Goal: Ask a question

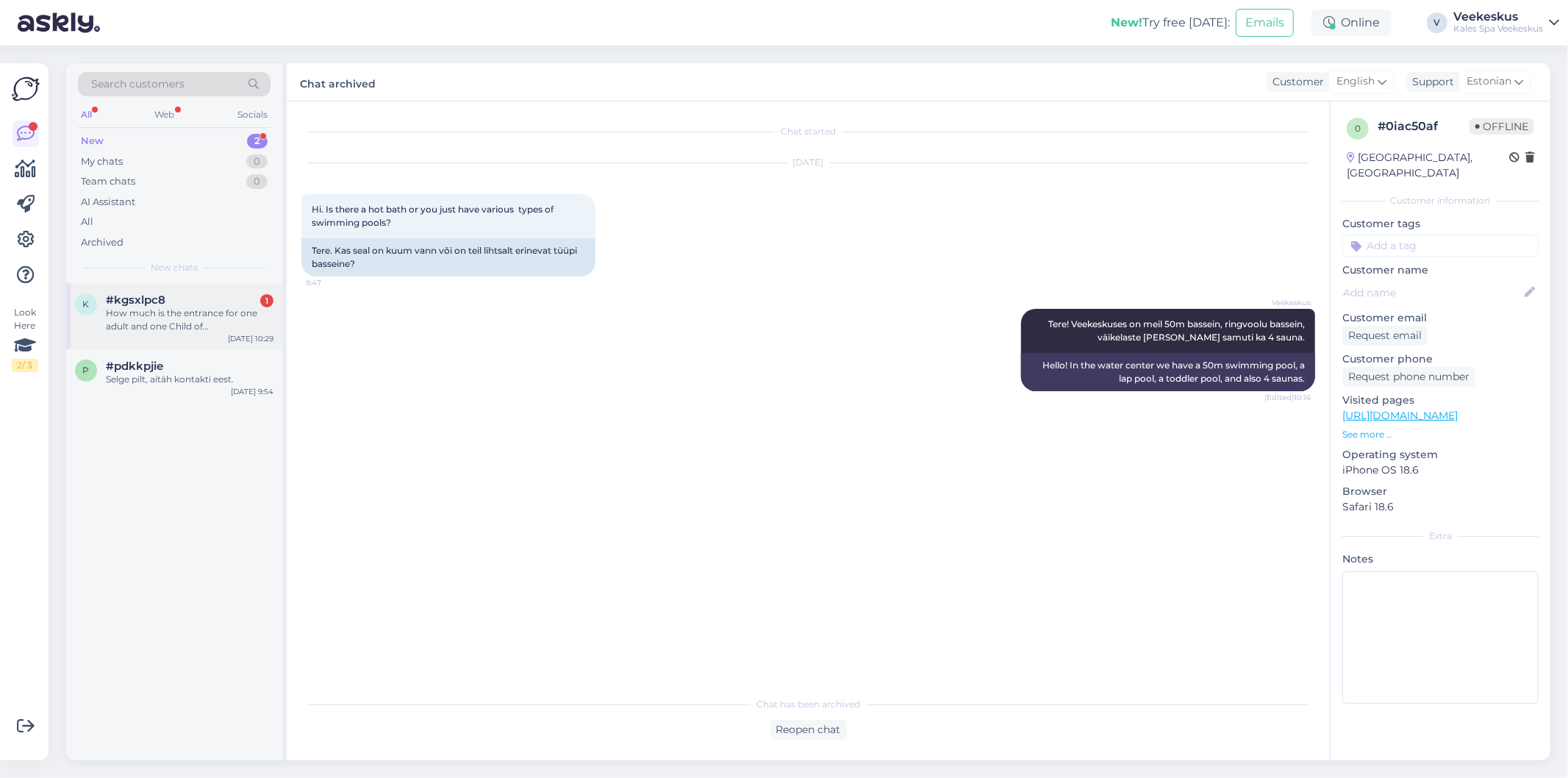
click at [219, 318] on div "How much is the entrance for one adult and one Child of [DEMOGRAPHIC_DATA] years" at bounding box center [190, 320] width 168 height 27
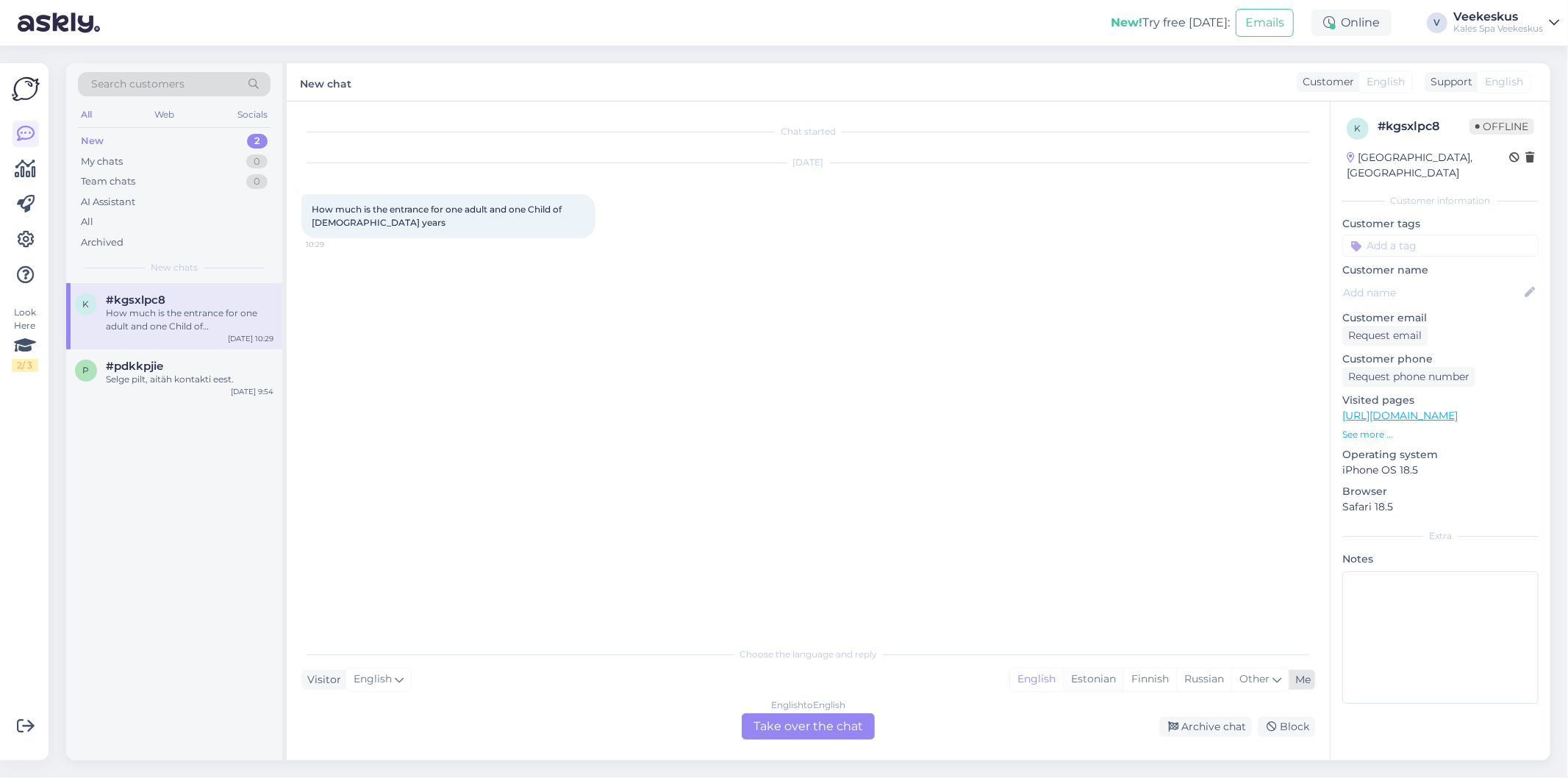
click at [1104, 671] on div "Estonian" at bounding box center [1093, 679] width 60 height 22
click at [805, 729] on div "English to Estonian Take over the chat" at bounding box center [809, 726] width 133 height 27
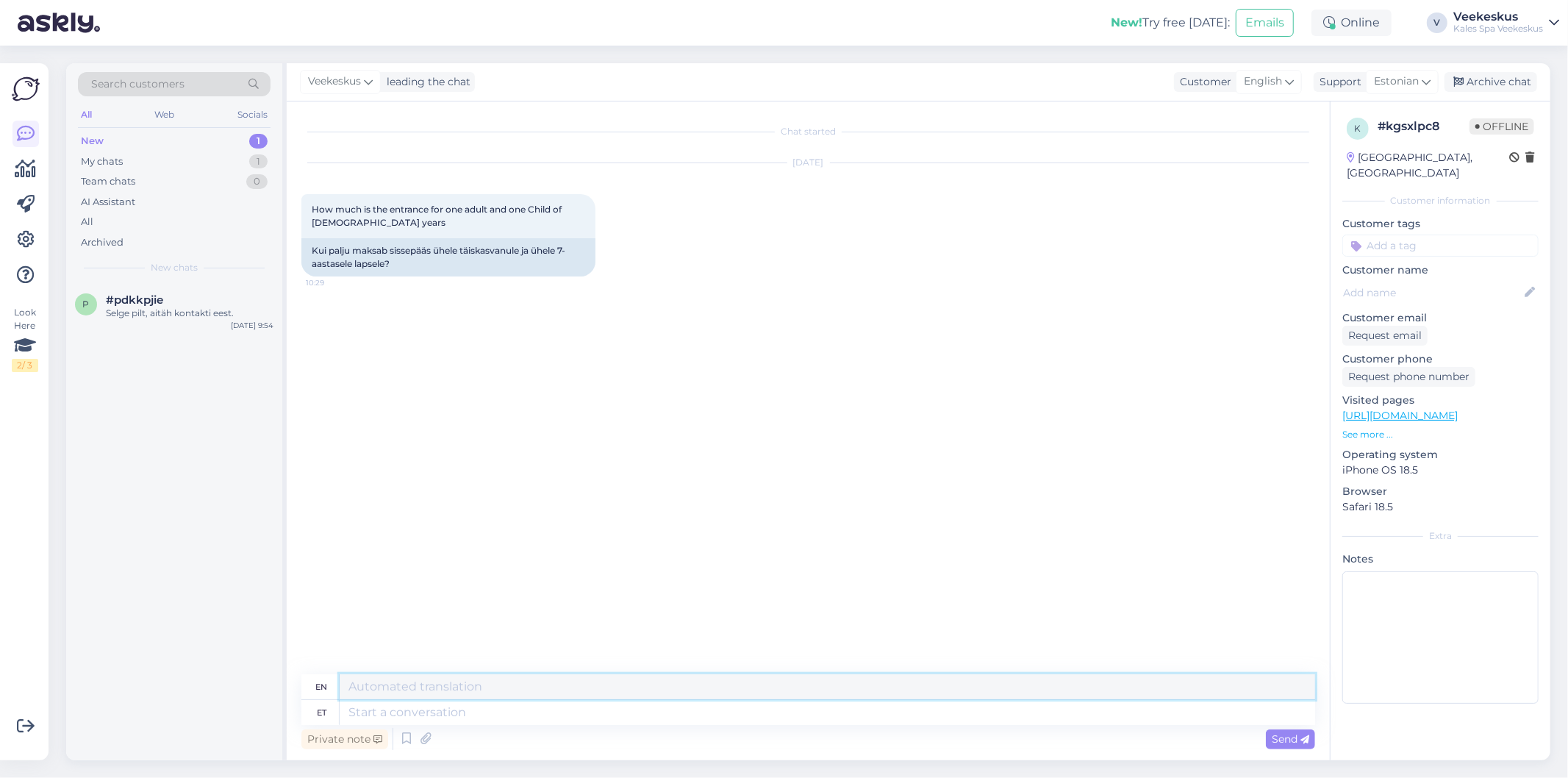
click at [656, 697] on textarea at bounding box center [827, 686] width 976 height 25
type textarea "T"
click at [544, 714] on textarea at bounding box center [827, 712] width 976 height 25
type textarea "Tere!"
type textarea "Hello!"
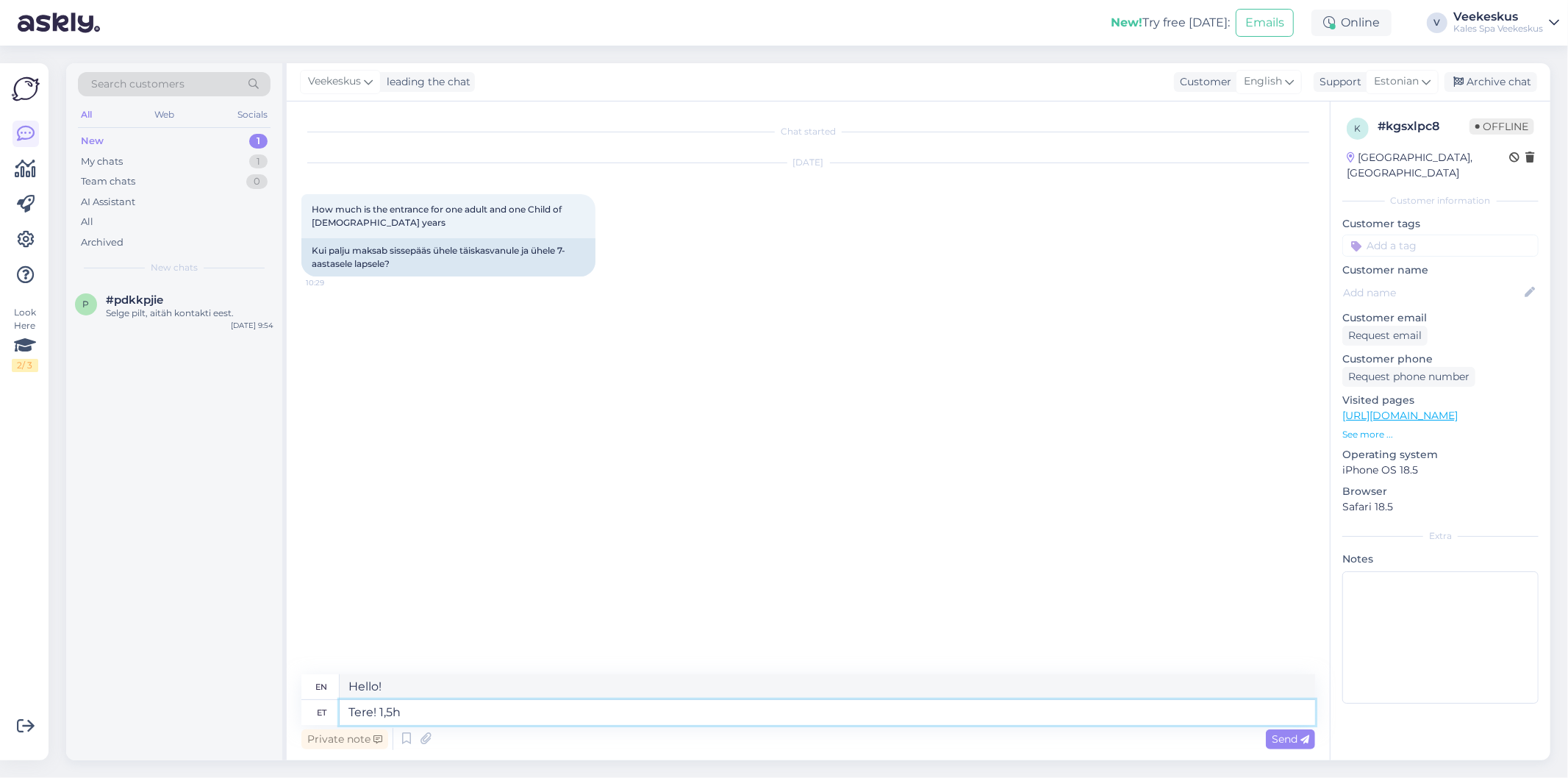
type textarea "Tere! 1,5h"
type textarea "Hello! 1.5h"
type textarea "Tere! 1,5h t6u"
type textarea "Hello! 1.5h t6u"
type textarea "Tere! 1,5h tundi"
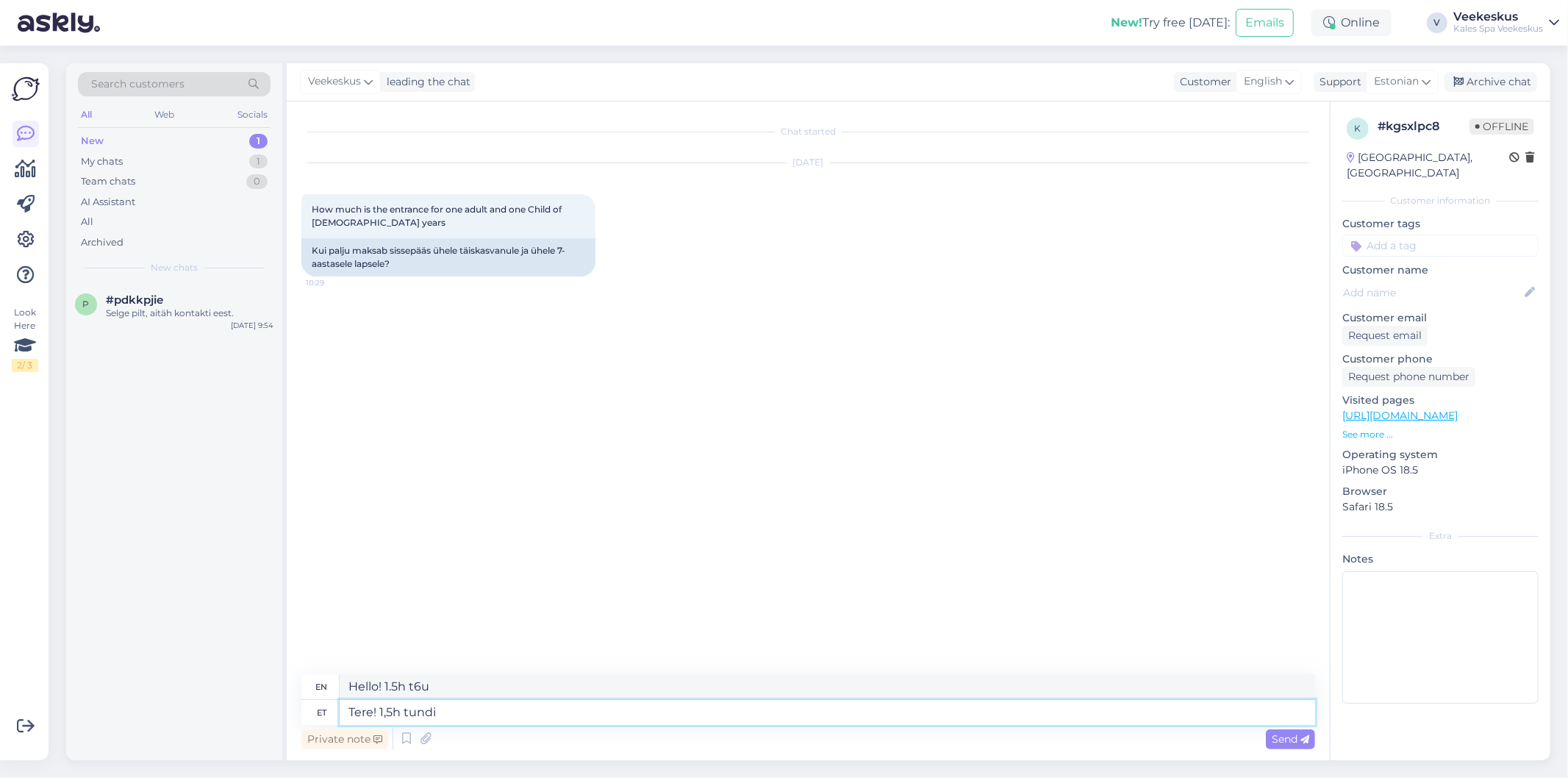
type textarea "Hello! 1.5 hours"
type textarea "Tere! 1,5h tundi pääse"
type textarea "Hello! 1.5 hours of lessons"
type textarea "Tere! 1,5h tundi pääse maksab"
type textarea "Hello! 1.5 hours of admission costs"
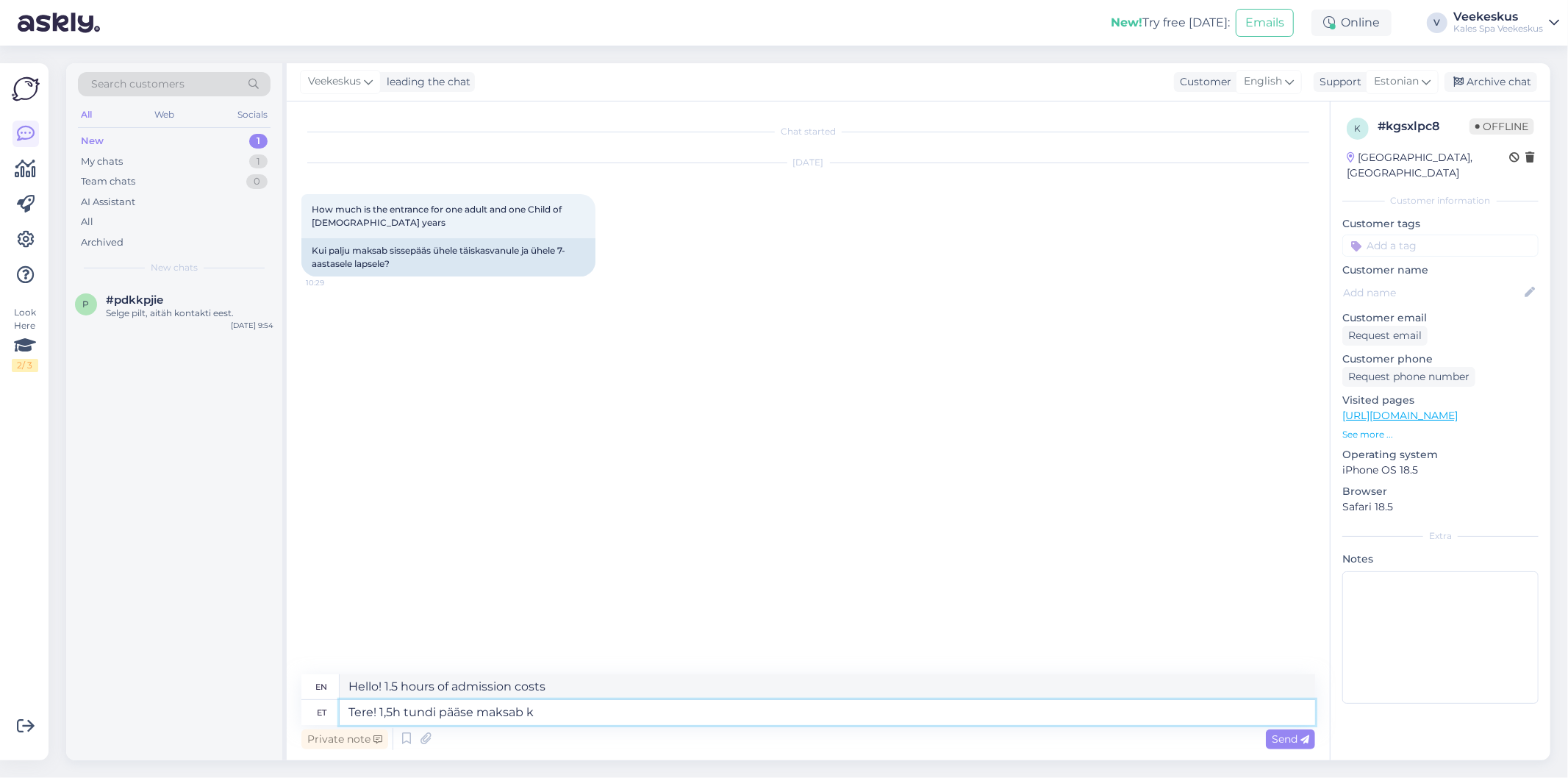
type textarea "Tere! 1,5h tundi pääse maksab kk"
type textarea "Hello! 1.5 hour pass costs k"
type textarea "Tere! 1,5h tundi pääse maksab kokku e"
type textarea "Hello! 1.5 hours of admission costs a total of"
type textarea "Tere! 1,5h tundi pääse maksab kokku enne"
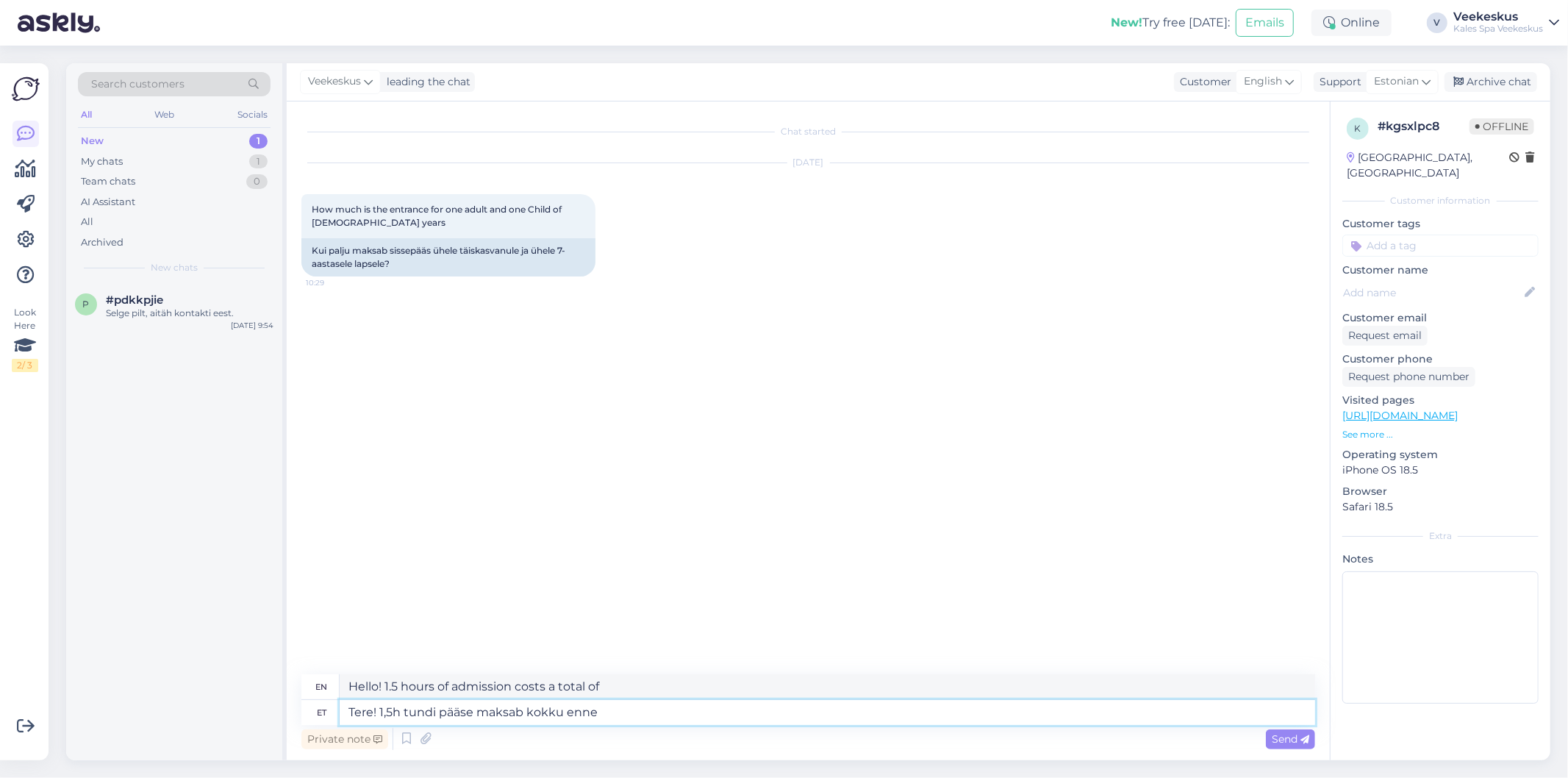
type textarea "Hello! 1.5 hours of access costs a total of"
type textarea "Tere! 1,5h tundi pääse maksab kokku enne 15:"
type textarea "Hello! 1.5 hour pass costs a total of 15"
type textarea "Tere! 1,5h tundi pääse maksab kokku enne 15:00"
type textarea "Hello! 1.5 hour pass costs a total of 15:00"
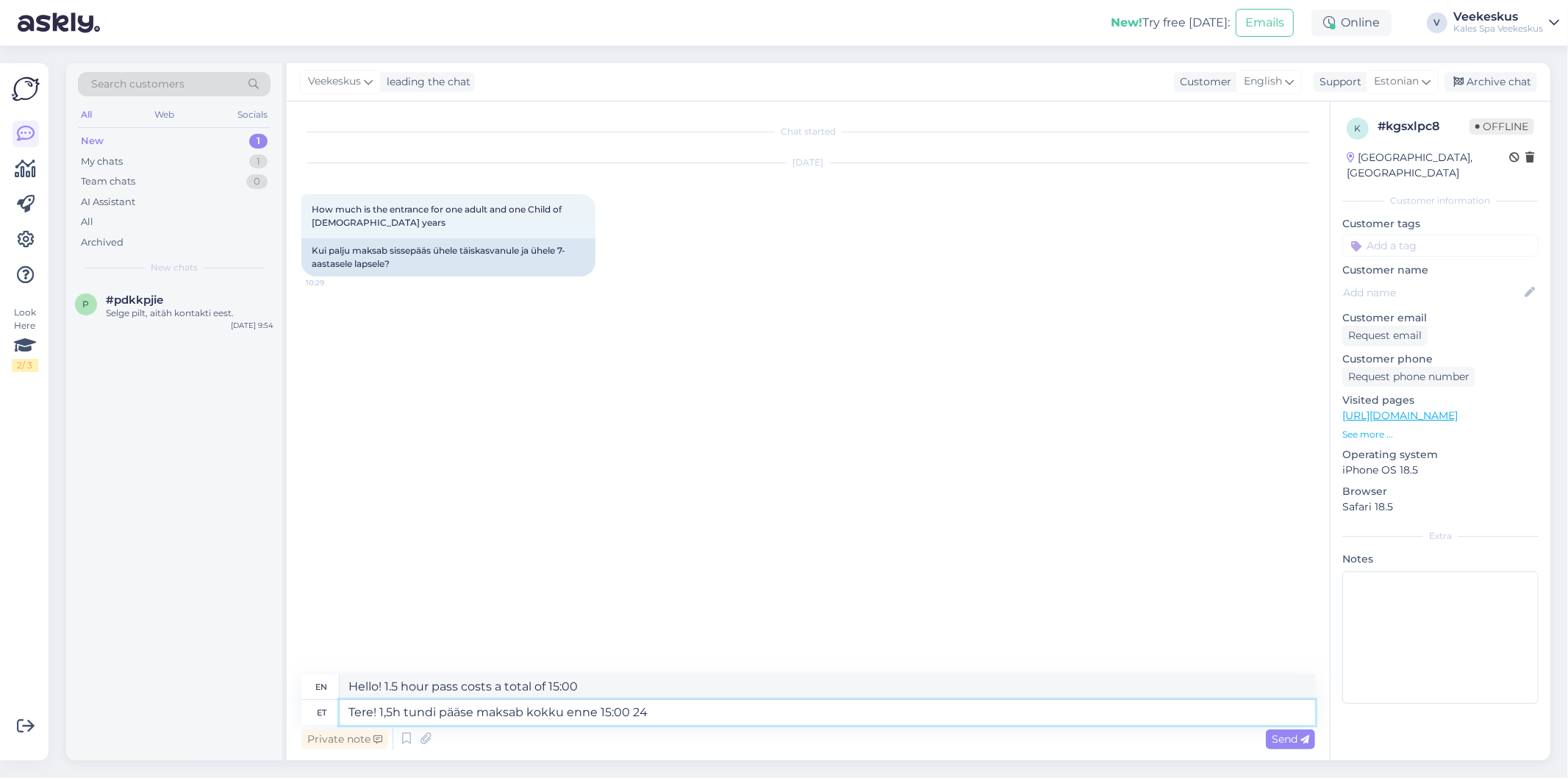
type textarea "Tere! 1,5h tundi pääse maksab kokku enne 15:00 24 e"
type textarea "Hello! A 1.5 hour pass costs a total of 24 before 15:00."
type textarea "Tere! 1,5h tundi pääse maksab kokku enne 15:00 24 eurot"
type textarea "Hello! A 1.5 hour pass costs 24 euros before 3:00 PM."
type textarea "Tere! 1,5h tundi pääse maksab kokku enne 15:00 24 eurot ja"
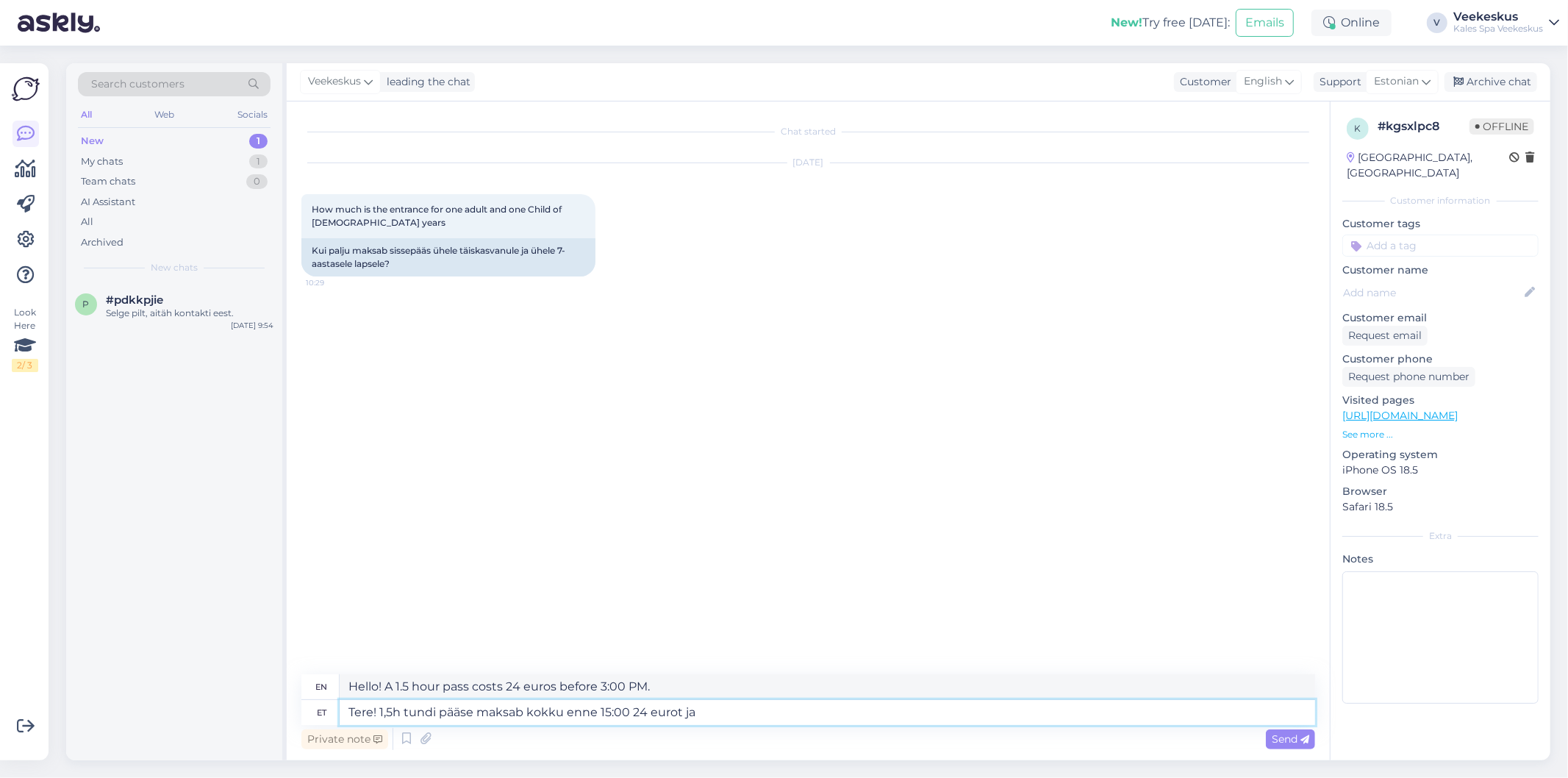
type textarea "Hello! A 1.5 hour pass costs 24 euros before 3:00 PM and"
type textarea "Tere! 1,5h tundi pääse maksab kokku enne 15:00 24 eurot ja õhtul"
type textarea "Hello! A 1.5 hour pass costs 24 euros before 3:00 PM and 24 euros in the evenin…"
type textarea "Tere! 1,5h tundi pääse maksab kokku enne 15:00 24 eurot ja õhtul 32 e"
type textarea "Hello! A 1.5-hour pass costs 24 euros before 3:00 PM and 32 euros in the evenin…"
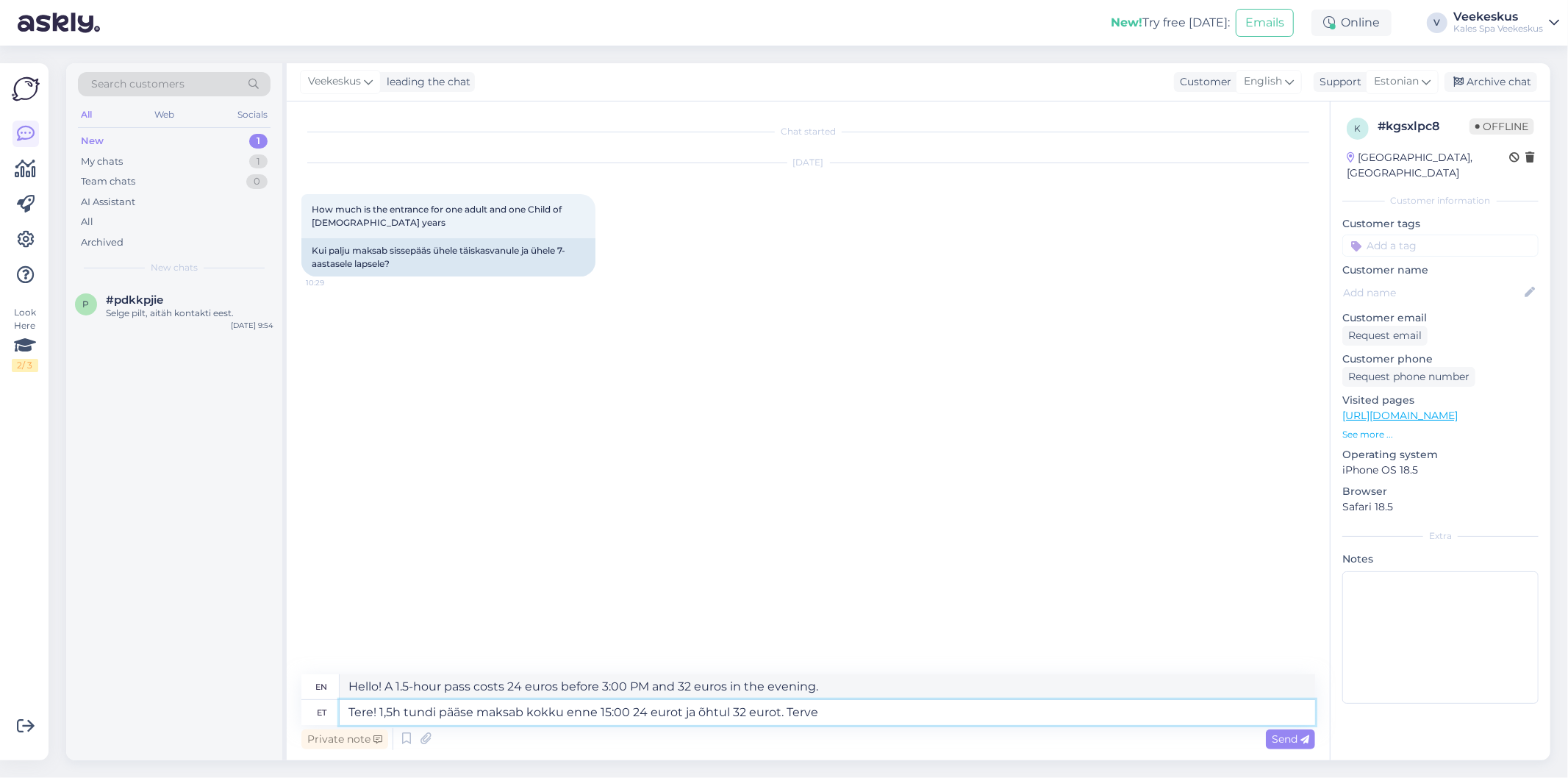
type textarea "Tere! 1,5h tundi pääse maksab kokku enne 15:00 24 eurot ja õhtul 32 eurot. Terve"
type textarea "Hello! A 1.5-hour pass costs 24 euros before 3:00 PM and 32 euros in the evenin…"
type textarea "Tere! 1,5h tundi pääse maksab kokku enne 15:00 24 eurot ja õhtul 32 eurot. Terv…"
type textarea "Hello! A 1.5-hour pass costs 24 euros before 3:00 PM and 32 euros in the evenin…"
type textarea "Tere! 1,5h tundi pääse maksab kokku enne 15:00 24 eurot ja õhtul 32 eurot. Terv…"
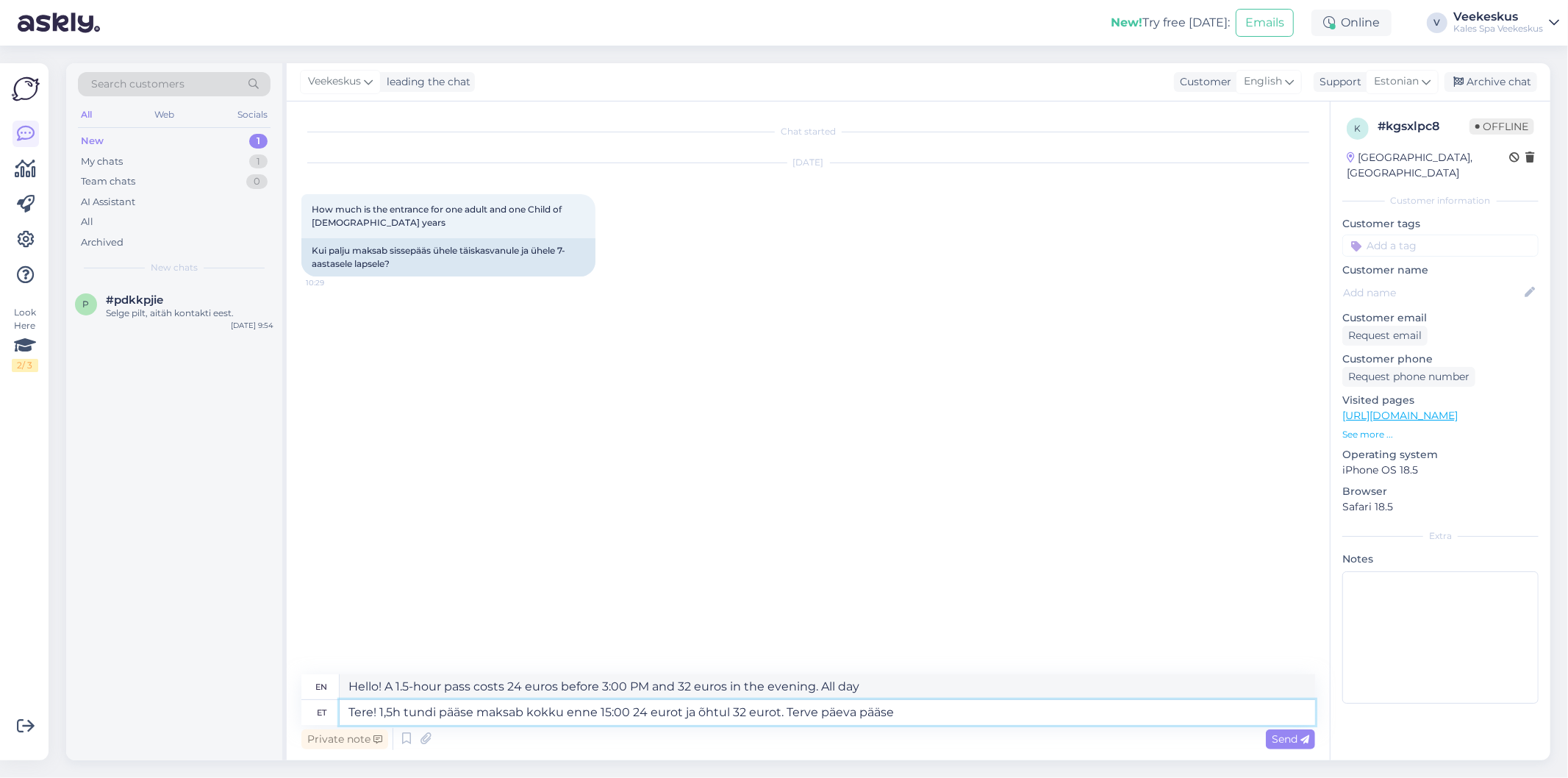
type textarea "Hello! A 1.5-hour pass costs 24 euros before 3:00 PM and 32 euros in the evenin…"
type textarea "Tere! 1,5h tundi pääse maksab kokku enne 15:00 24 eurot ja õhtul 32 eurot. Terv…"
type textarea "Hello! A 1.5 hour pass costs 24 euros before 3:00 PM and 32 euros in the evenin…"
type textarea "Tere! 1,5h tundi pääse maksab kokku enne 15:00 24 eurot ja õhtul 32 eurot. Terv…"
type textarea "Hello! A 1.5 hour pass costs 24 euros before 3:00 PM and 32 euros in the evenin…"
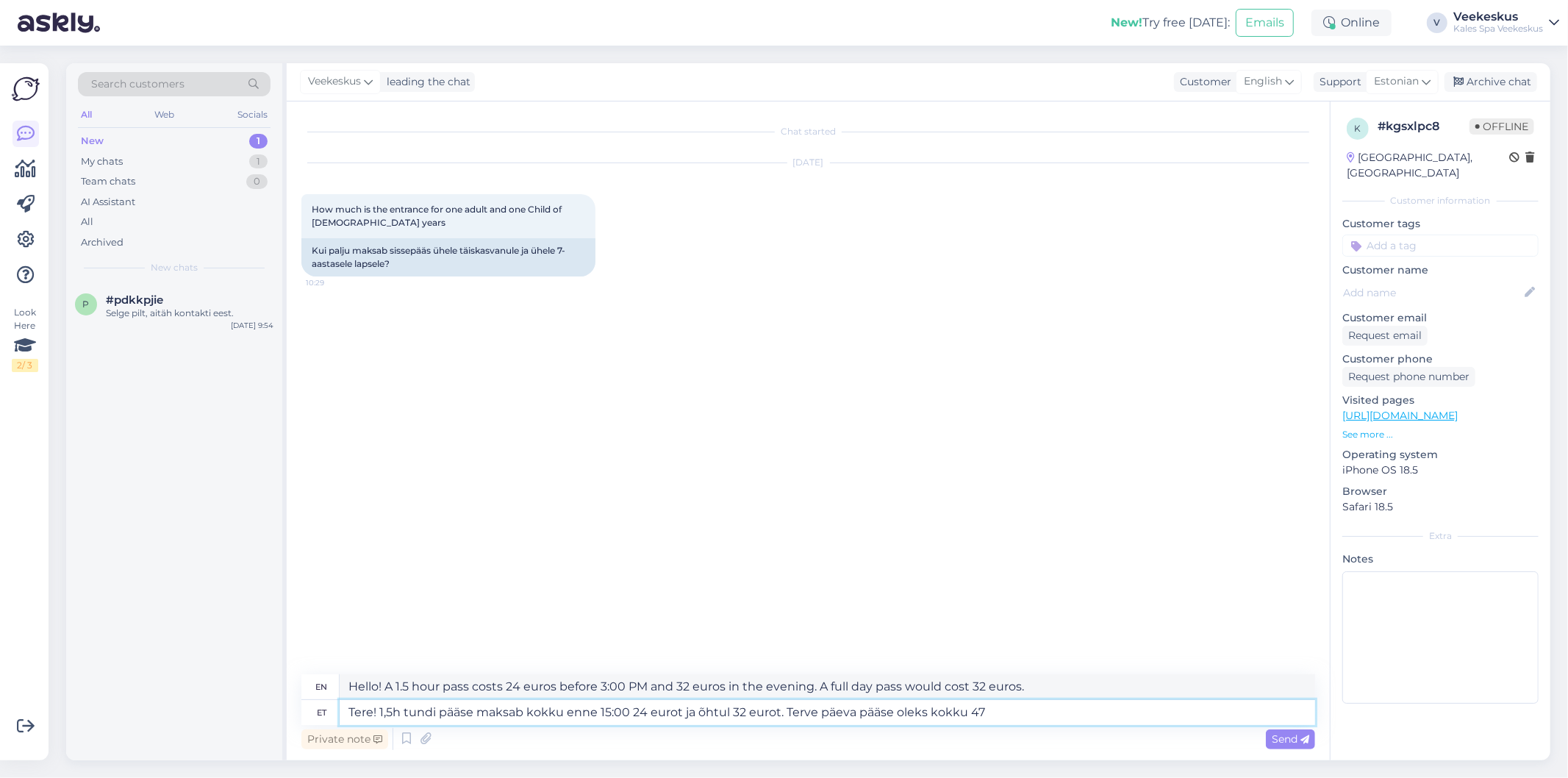
type textarea "Tere! 1,5h tundi pääse maksab kokku enne 15:00 24 eurot ja õhtul 32 eurot. Terv…"
type textarea "Hello! A 1.5 hour pass costs 24 euros before 3:00 PM and 32 euros in the evenin…"
type textarea "Tere! 1,5h tundi pääse maksab kokku enne 15:00 24 eurot ja õhtul 32 eurot. Terv…"
type textarea "Hello! A 1.5-hour pass costs 24 euros before 3:00 PM and 32 euros in the evenin…"
type textarea "Tere! 1,5h tundi pääse maksab kokku enne 15:00 24 eurot ja õhtul 32 eurot. Terv…"
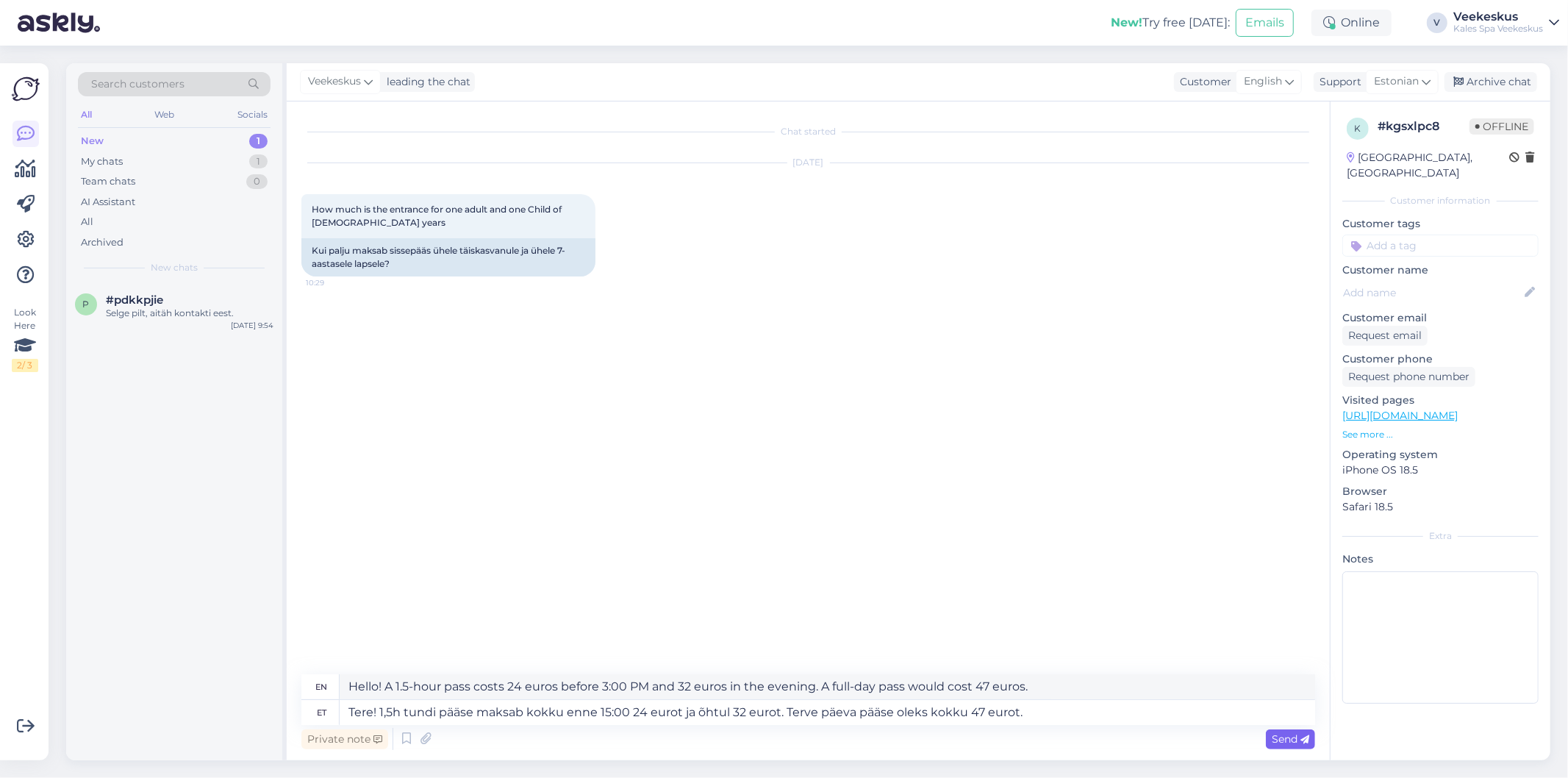
click at [1288, 741] on span "Send" at bounding box center [1291, 739] width 37 height 13
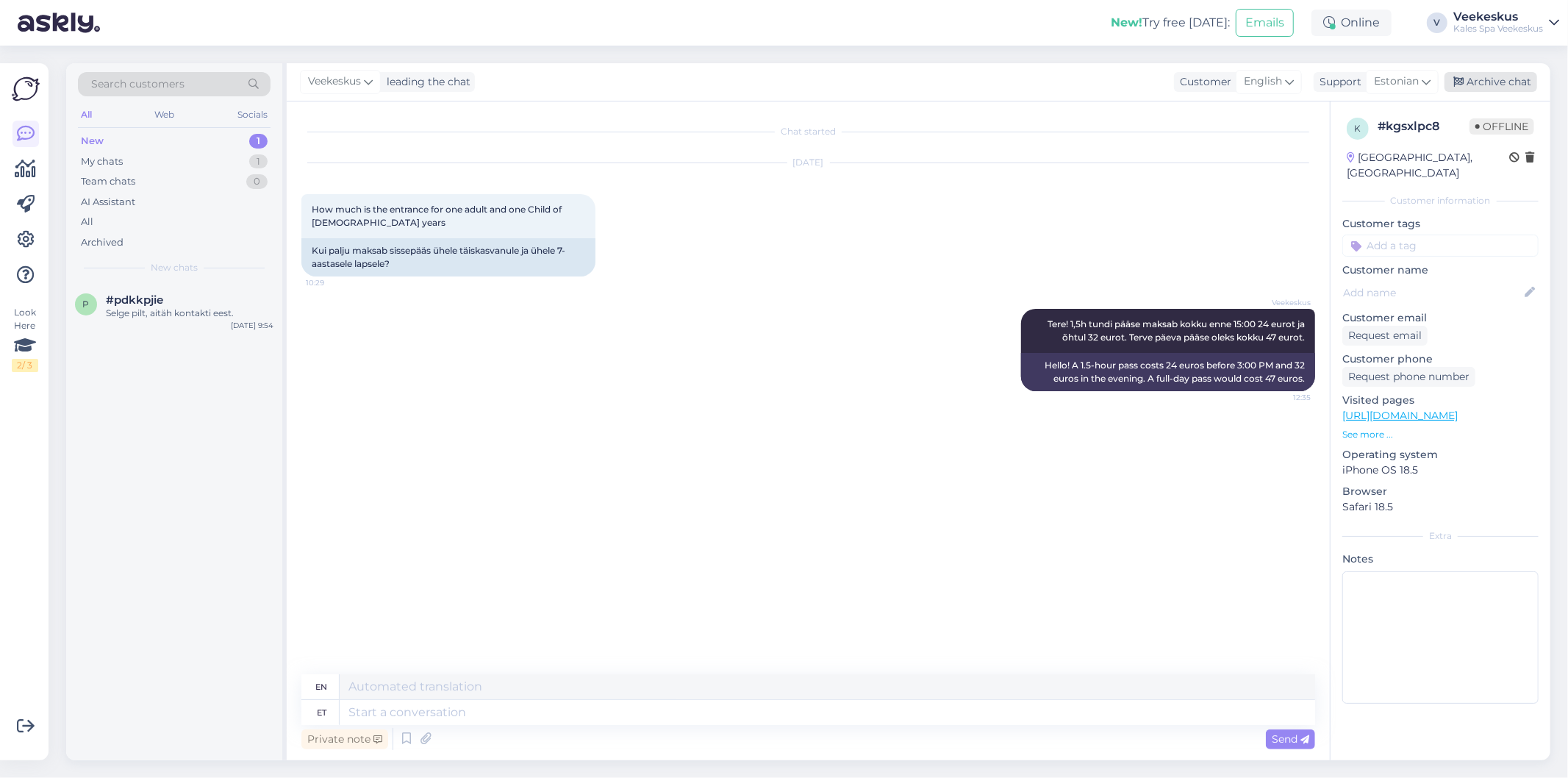
click at [1504, 87] on div "Archive chat" at bounding box center [1491, 82] width 92 height 19
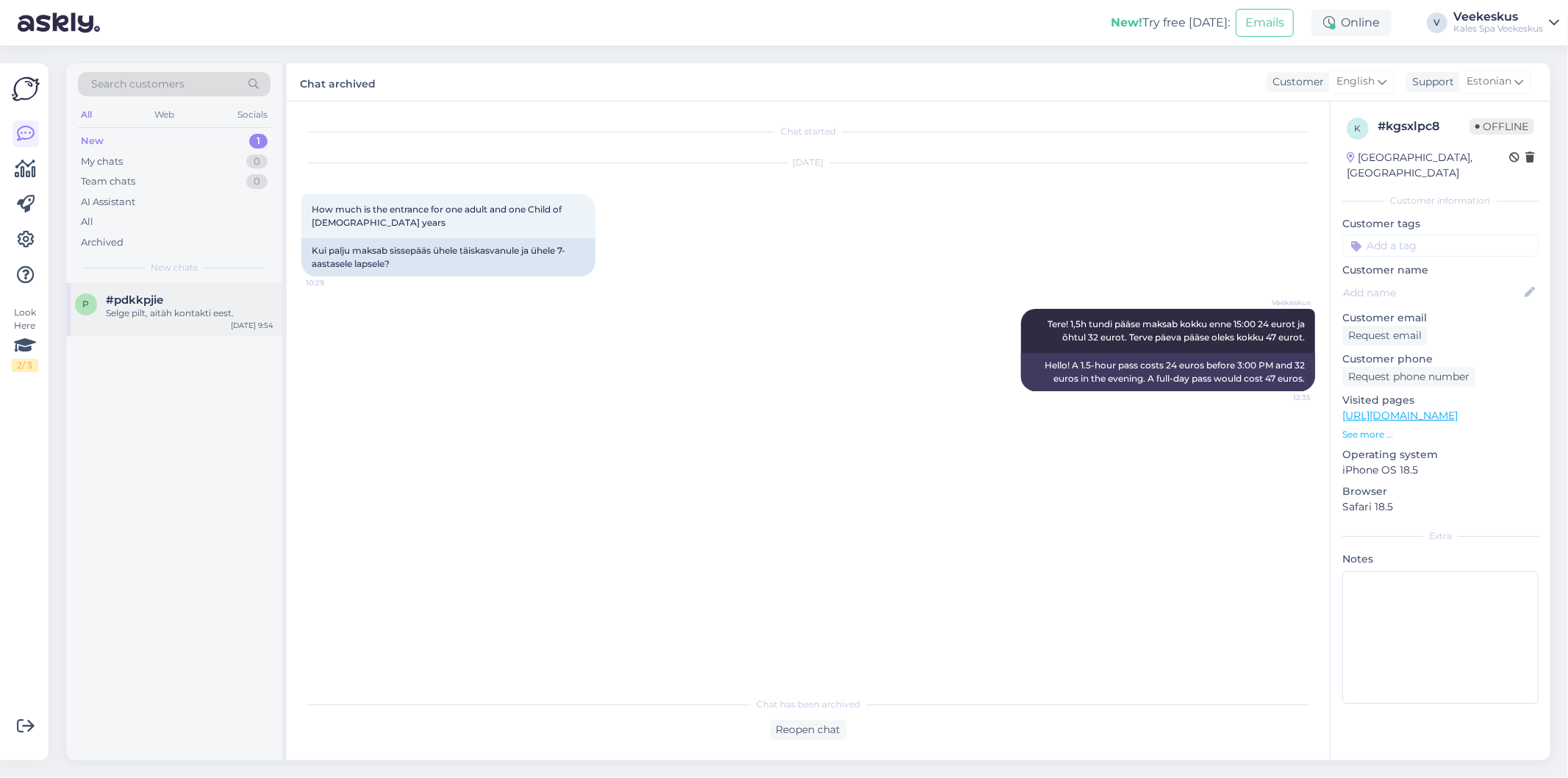
click at [200, 321] on div "p #pdkkpjie Selge pilt, aitäh kontakti eest. [DATE] 9:54" at bounding box center [174, 309] width 216 height 53
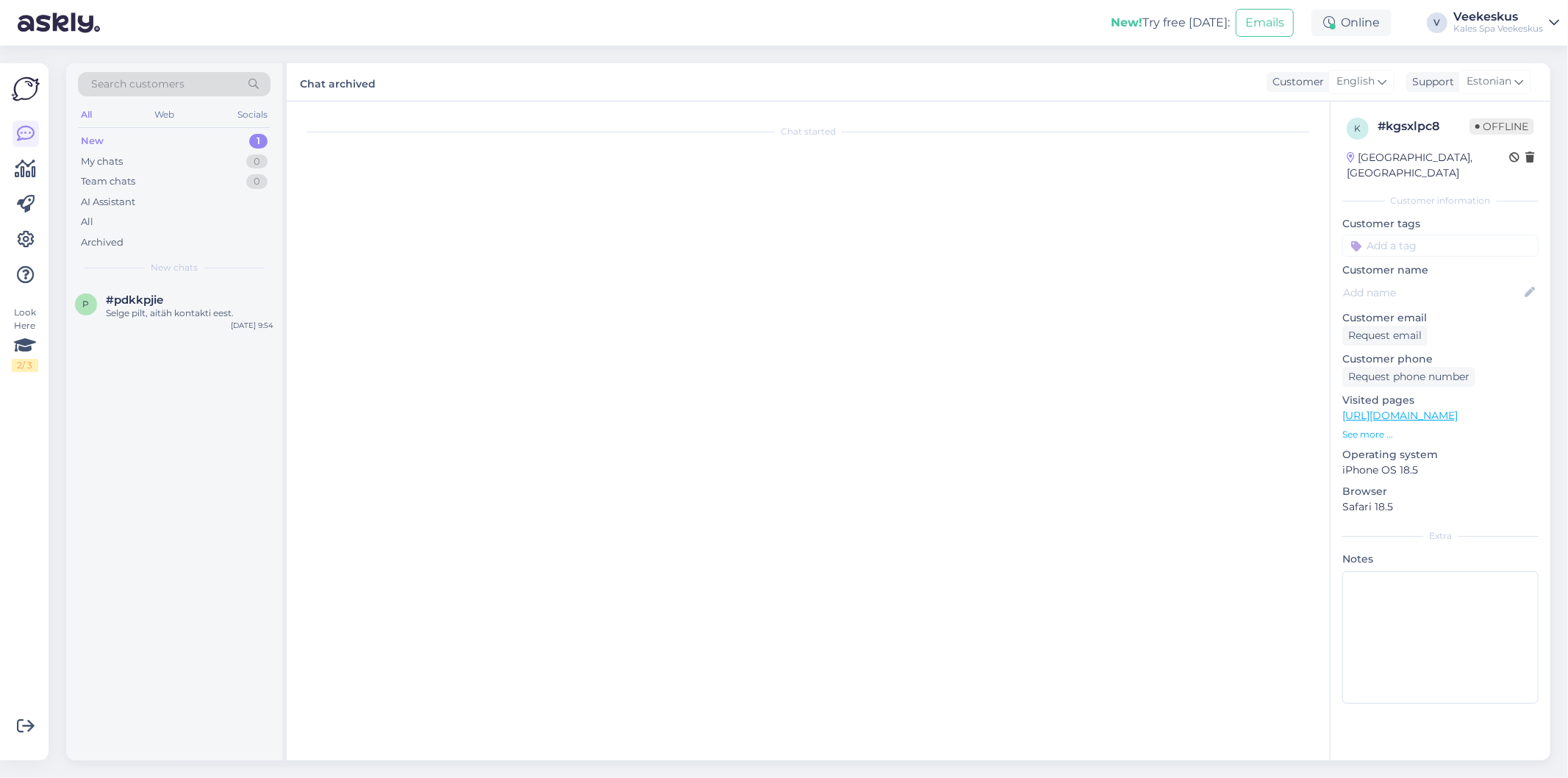
scroll to position [392, 0]
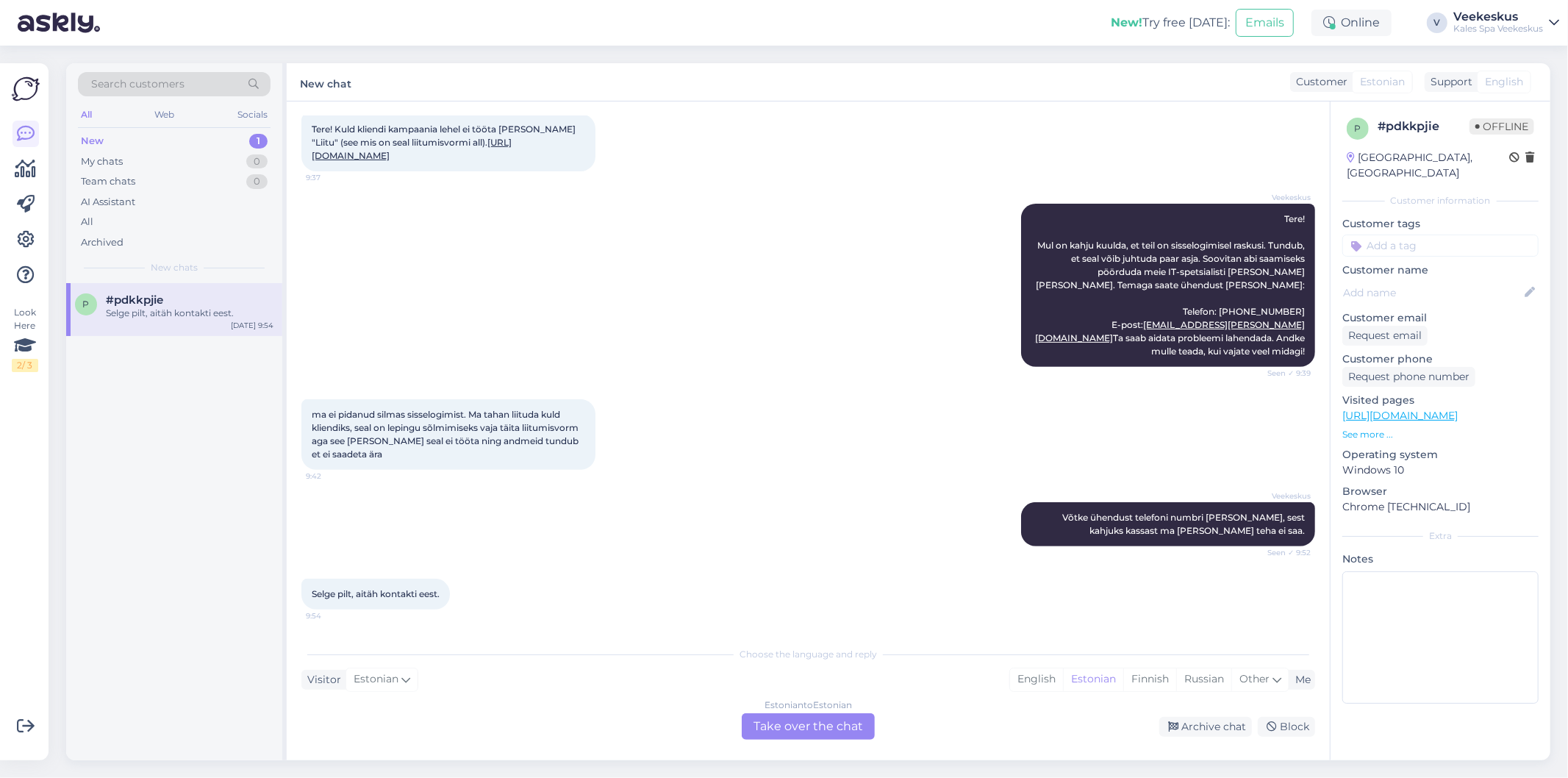
click at [847, 724] on div "Estonian to Estonian Take over the chat" at bounding box center [809, 726] width 133 height 27
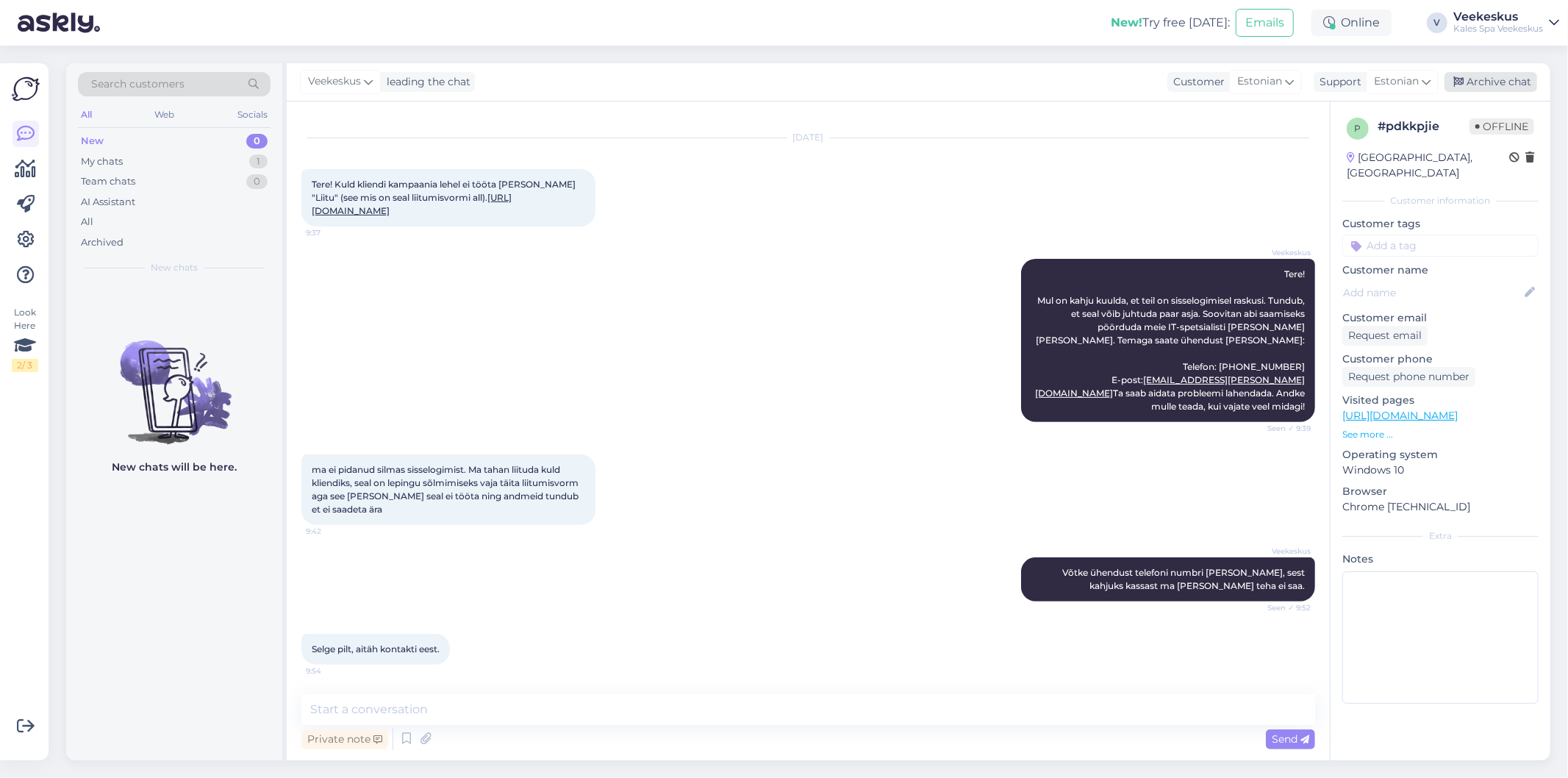
click at [1484, 80] on div "Archive chat" at bounding box center [1491, 82] width 92 height 19
